Goal: Task Accomplishment & Management: Manage account settings

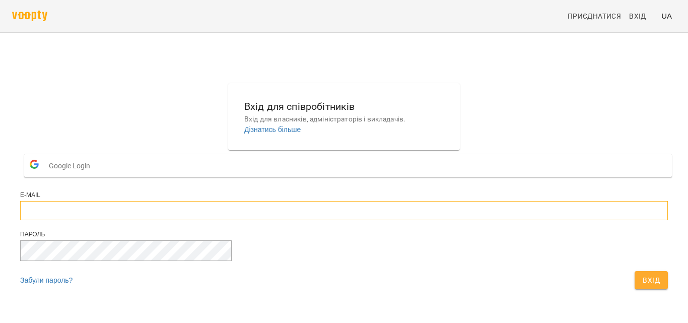
type input "**********"
click at [635, 289] on button "Вхід" at bounding box center [651, 280] width 33 height 18
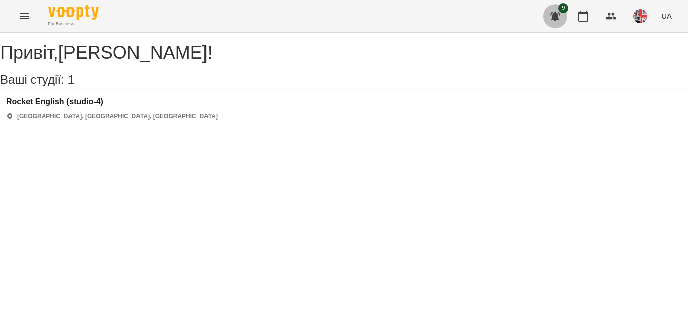
click at [552, 16] on icon "button" at bounding box center [555, 16] width 12 height 12
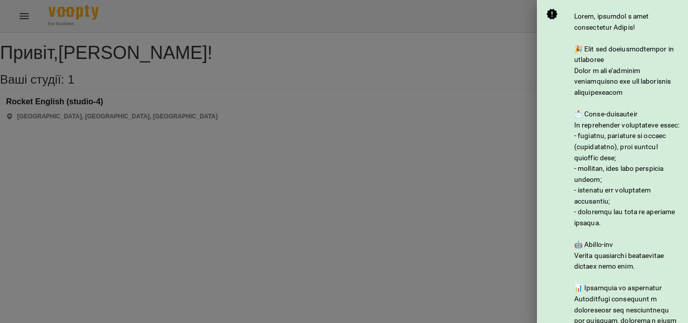
click at [519, 78] on div at bounding box center [344, 161] width 688 height 323
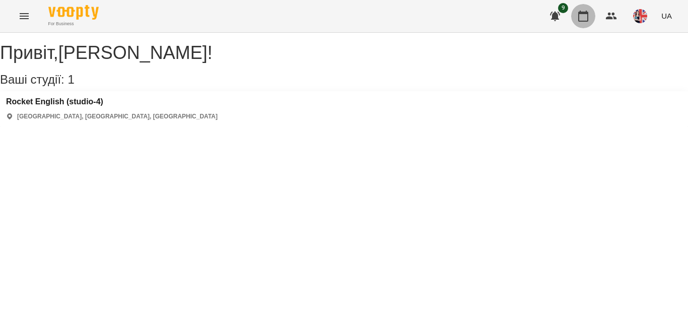
click at [588, 18] on icon "button" at bounding box center [584, 16] width 12 height 12
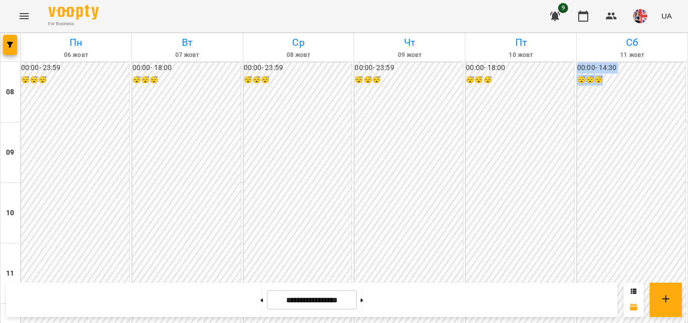
drag, startPoint x: 599, startPoint y: 171, endPoint x: 688, endPoint y: 101, distance: 113.4
